Goal: Task Accomplishment & Management: Manage account settings

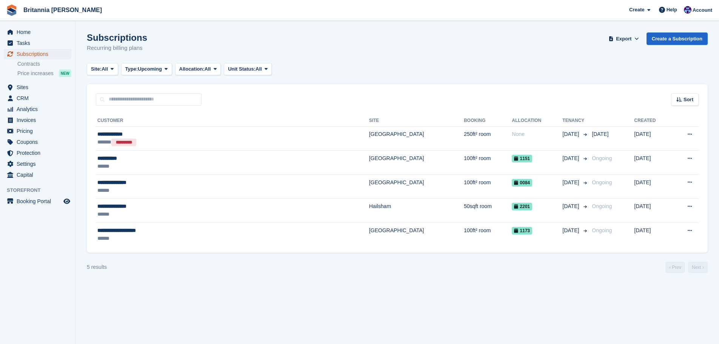
click at [64, 56] on link "Subscriptions" at bounding box center [38, 54] width 68 height 11
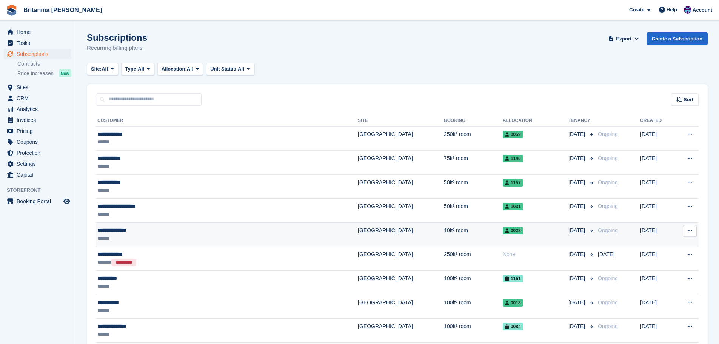
click at [178, 225] on td "**********" at bounding box center [227, 235] width 262 height 24
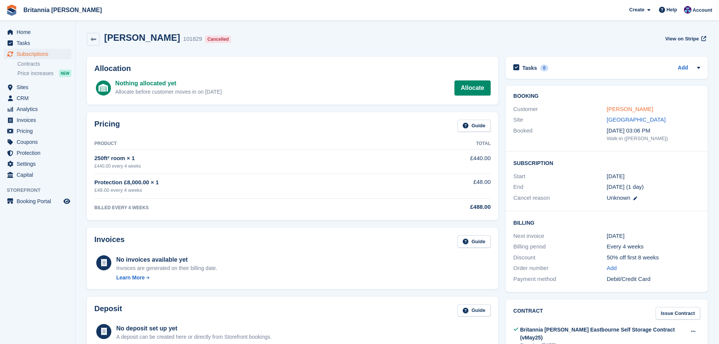
click at [628, 108] on link "Nathan Hunter" at bounding box center [630, 109] width 46 height 6
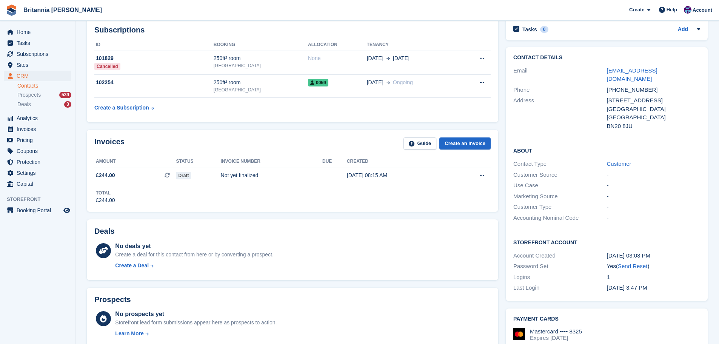
scroll to position [75, 0]
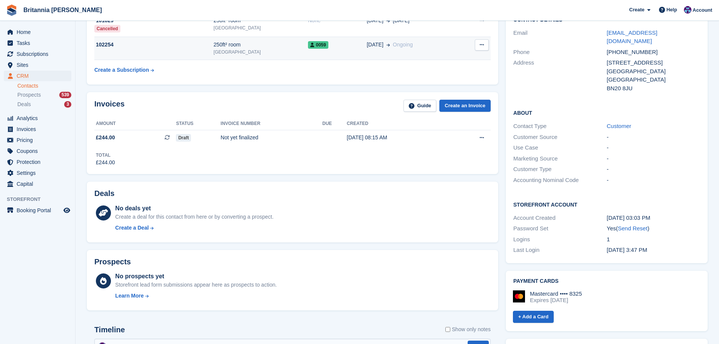
click at [344, 48] on div "0059" at bounding box center [337, 45] width 59 height 8
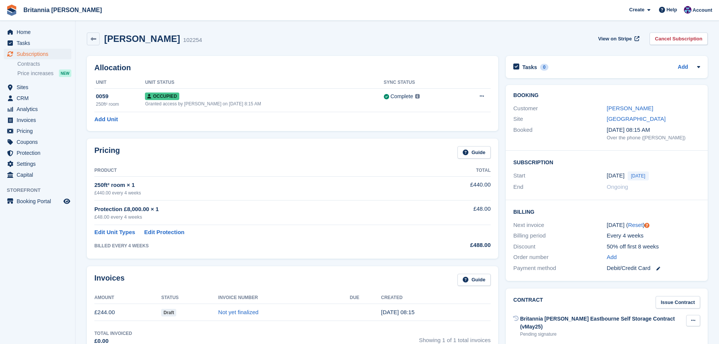
click at [692, 320] on icon at bounding box center [693, 320] width 4 height 5
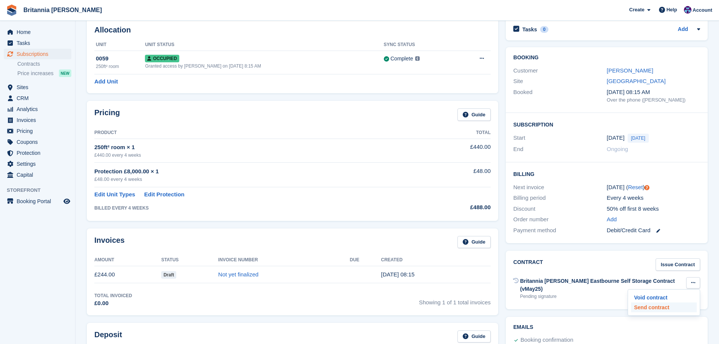
click at [660, 309] on p "Send contract" at bounding box center [664, 307] width 66 height 10
click at [55, 53] on span "Subscriptions" at bounding box center [39, 54] width 45 height 11
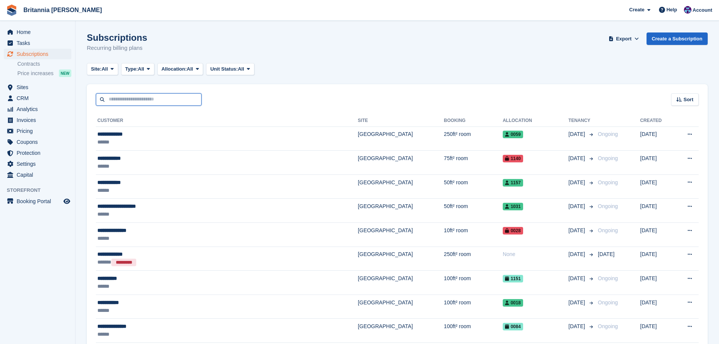
click at [168, 101] on input "text" at bounding box center [149, 99] width 106 height 12
type input "******"
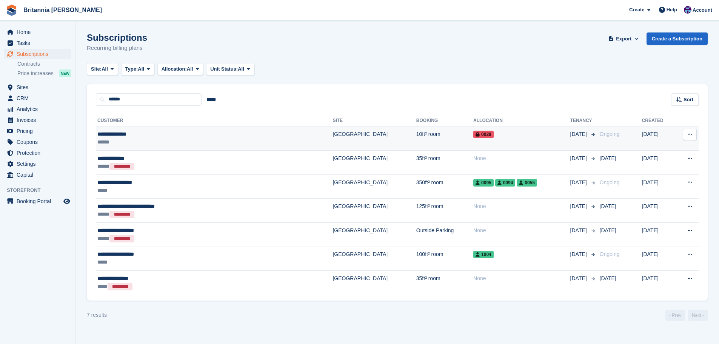
click at [416, 139] on td "10ft² room" at bounding box center [444, 138] width 57 height 24
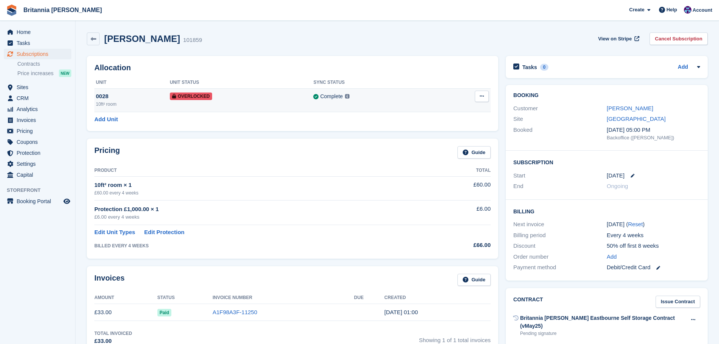
click at [482, 89] on td "Remove Overlock" at bounding box center [464, 99] width 54 height 23
click at [480, 95] on icon at bounding box center [482, 96] width 4 height 5
click at [460, 111] on p "Remove Overlock" at bounding box center [453, 111] width 66 height 10
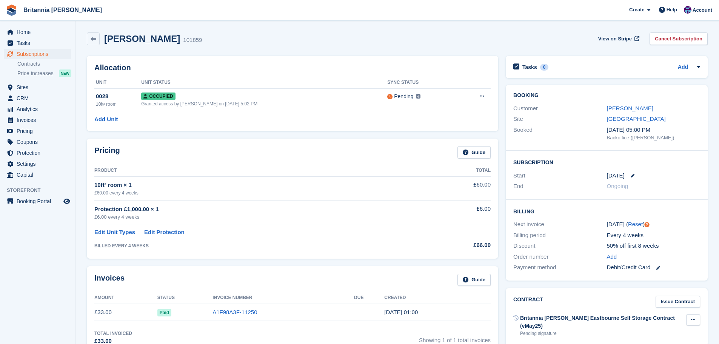
click at [692, 316] on button at bounding box center [693, 319] width 14 height 11
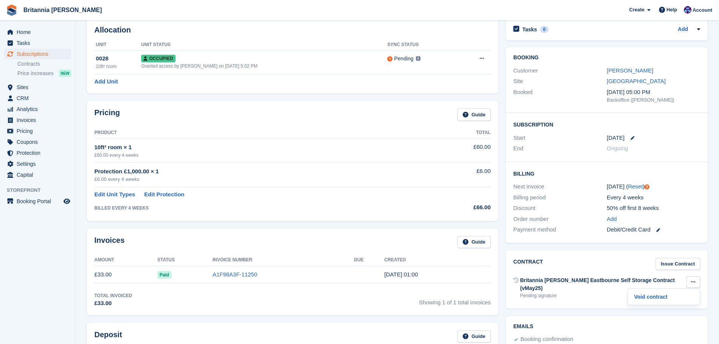
click at [608, 276] on div "Britannia [PERSON_NAME] Eastbourne Self Storage Contract (vMay25)" at bounding box center [603, 284] width 166 height 16
click at [34, 56] on span "Subscriptions" at bounding box center [39, 54] width 45 height 11
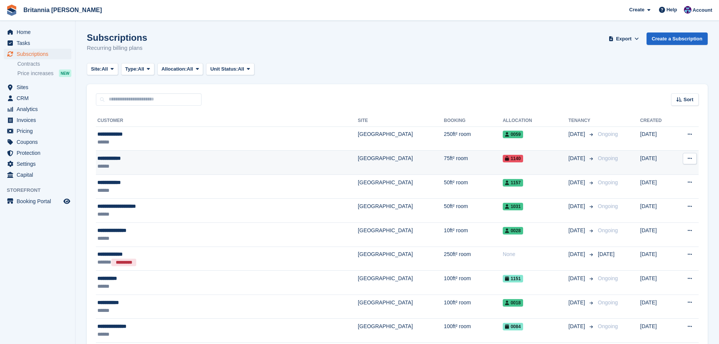
click at [176, 159] on div "**********" at bounding box center [180, 158] width 166 height 8
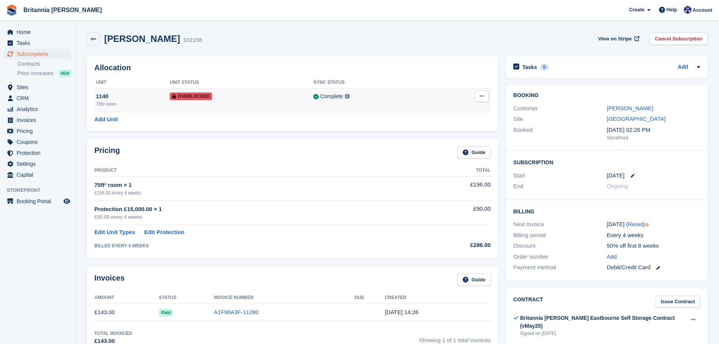
click at [482, 97] on icon at bounding box center [482, 96] width 4 height 5
click at [467, 108] on p "Remove Overlock" at bounding box center [453, 111] width 66 height 10
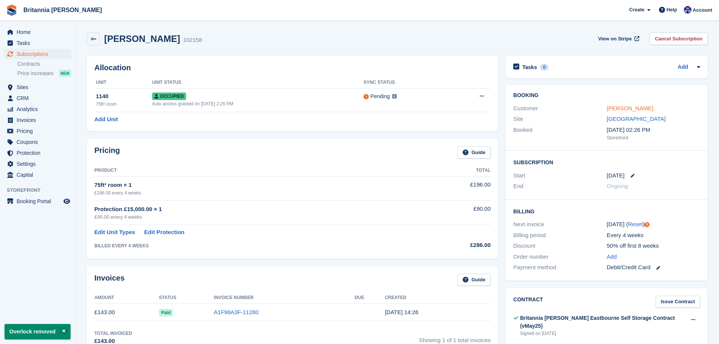
click at [620, 107] on link "Temba Ngandi" at bounding box center [630, 108] width 46 height 6
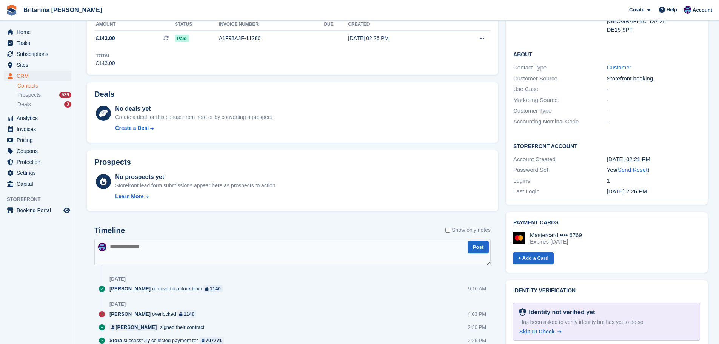
scroll to position [189, 0]
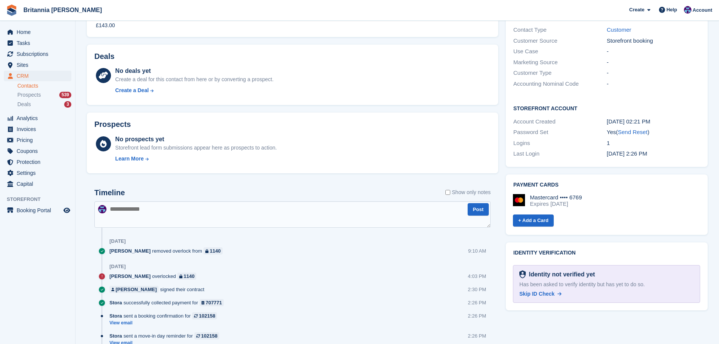
click at [534, 280] on div "Has been asked to verify identity but has yet to do so." at bounding box center [606, 284] width 174 height 8
click at [538, 291] on span "Skip ID Check" at bounding box center [536, 294] width 35 height 6
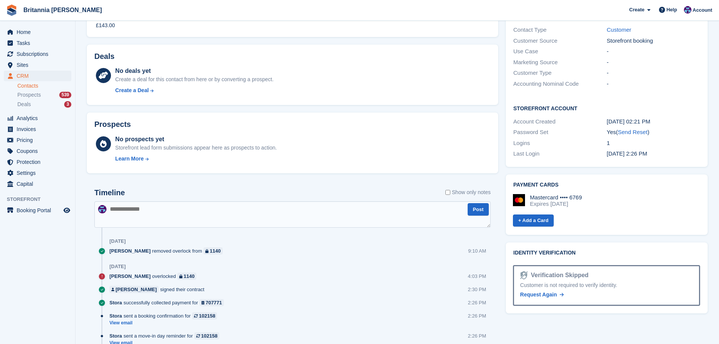
scroll to position [0, 0]
